Goal: Task Accomplishment & Management: Use online tool/utility

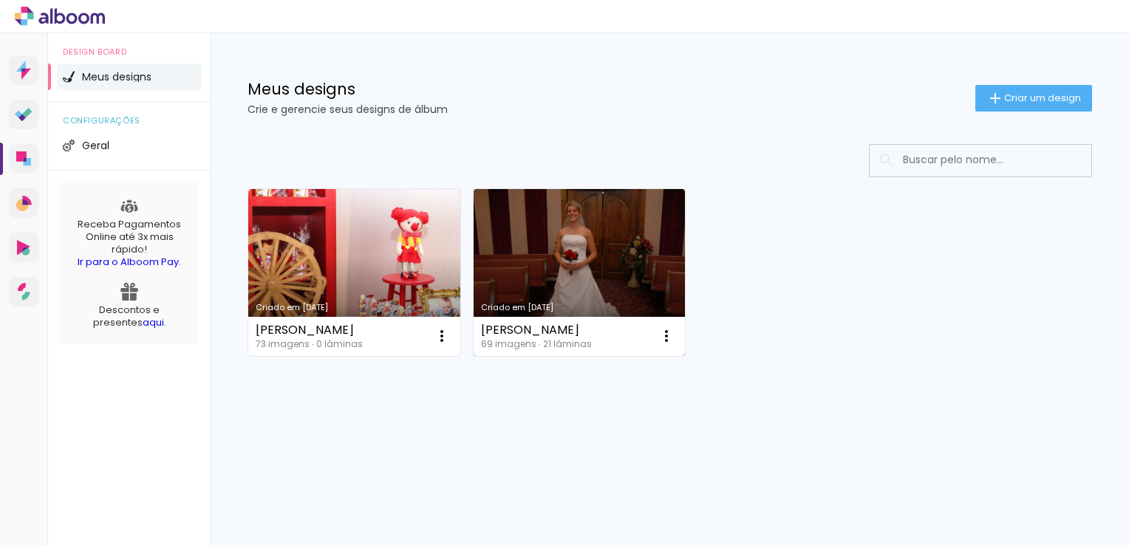
click at [626, 268] on link "Criado em [DATE]" at bounding box center [579, 272] width 212 height 167
